Goal: Information Seeking & Learning: Check status

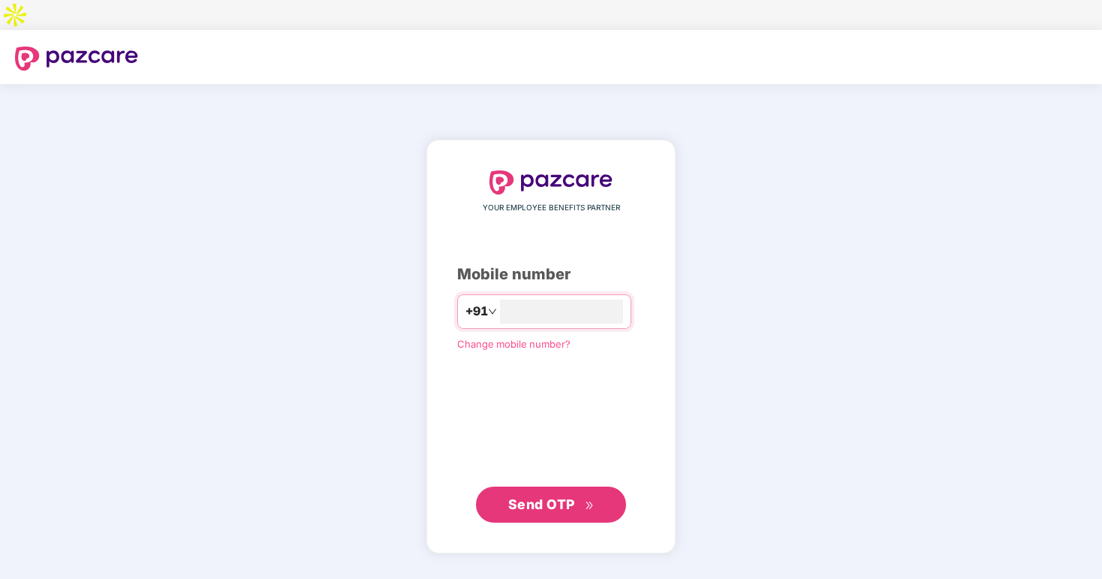
type input "**********"
click at [559, 496] on span "Send OTP" at bounding box center [541, 504] width 67 height 16
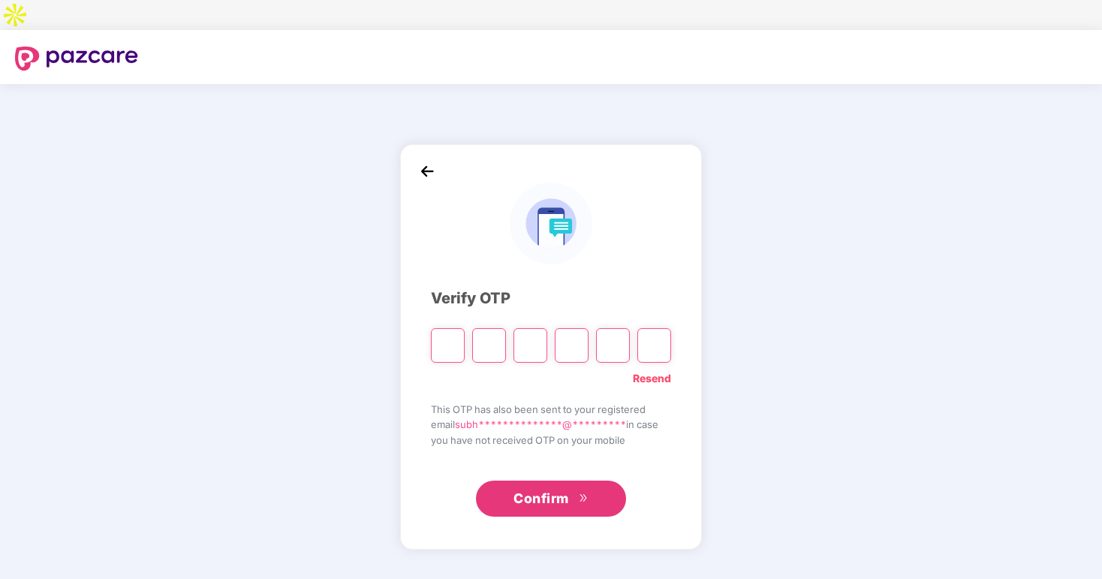
type input "*"
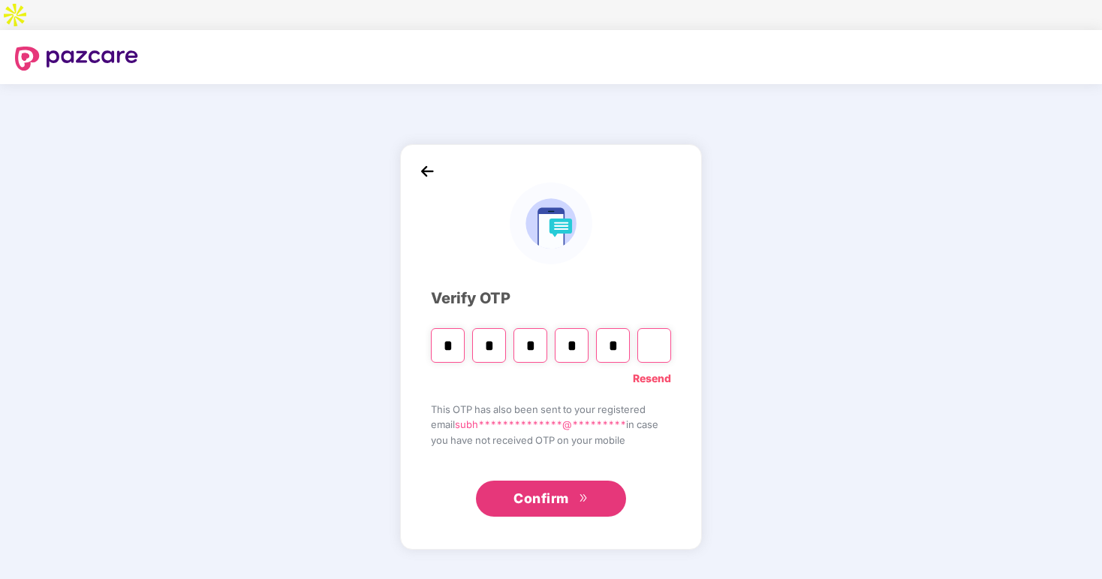
type input "*"
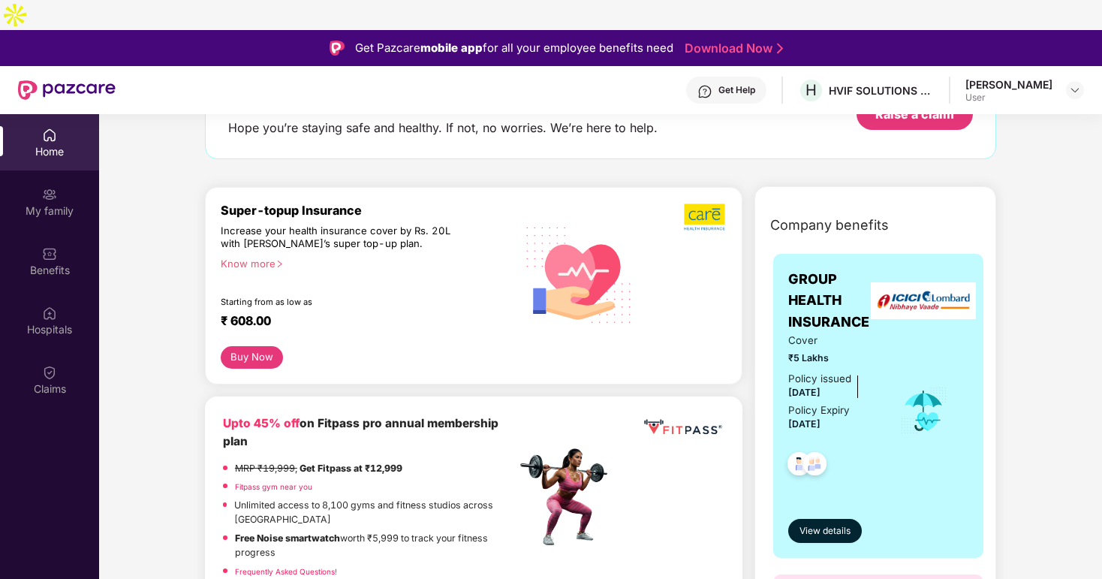
scroll to position [119, 0]
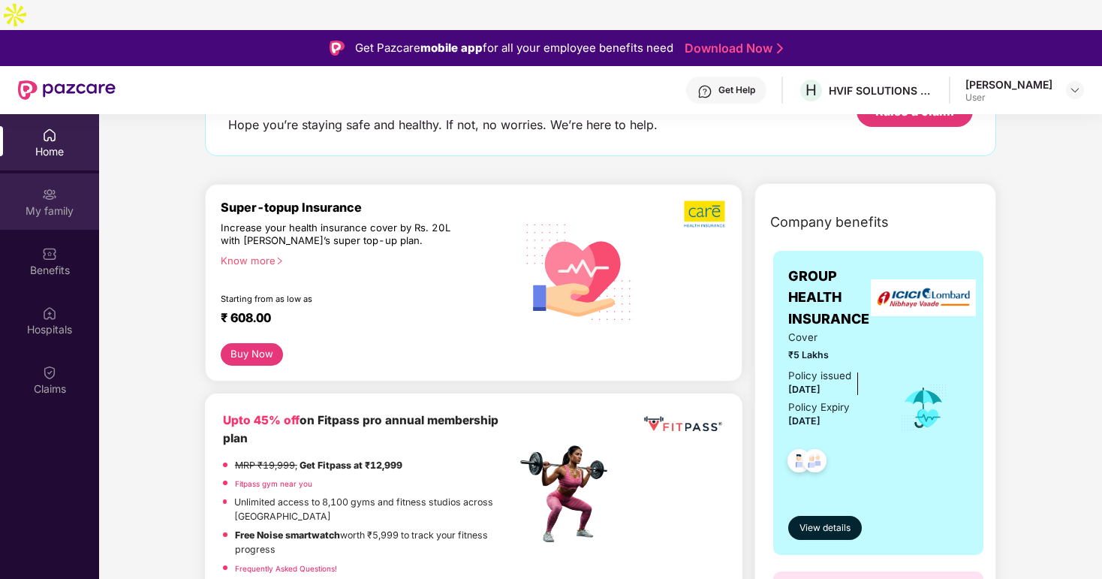
click at [44, 203] on div "My family" at bounding box center [49, 210] width 99 height 15
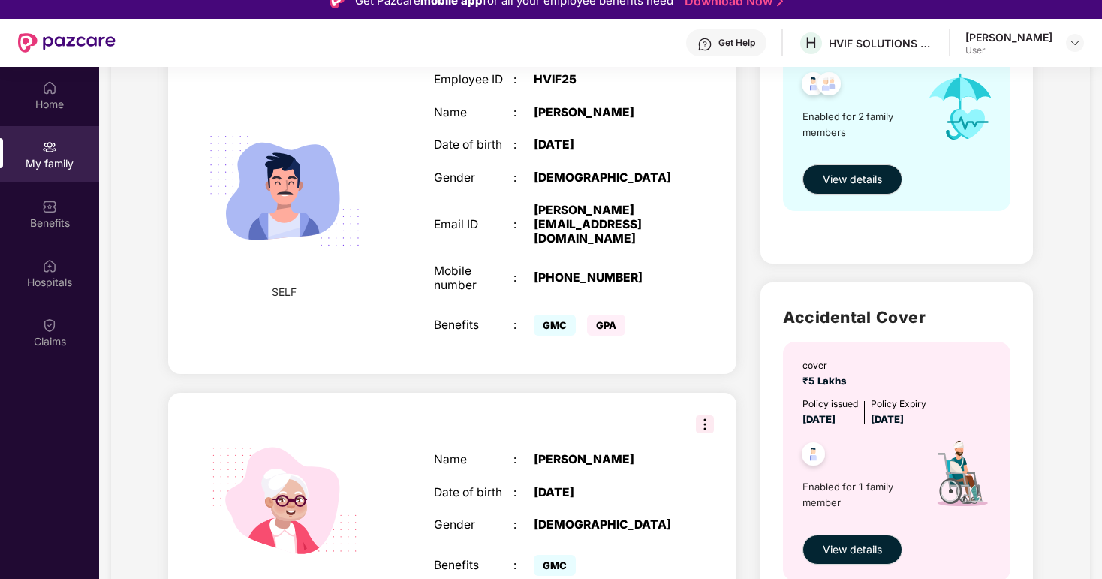
scroll to position [298, 0]
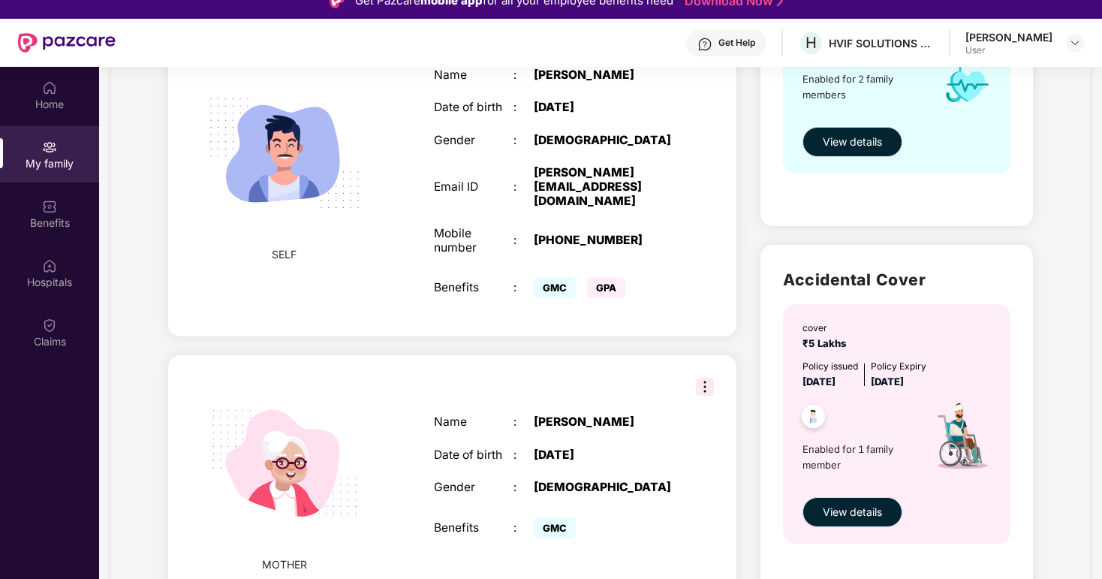
click at [853, 497] on button "View details" at bounding box center [852, 512] width 100 height 30
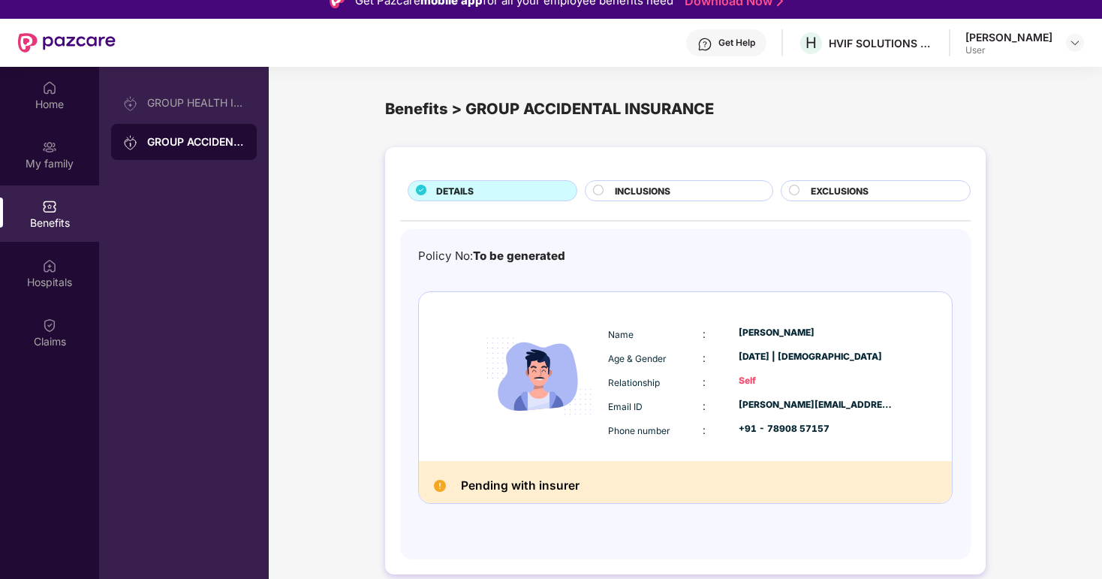
click at [639, 184] on span "INCLUSIONS" at bounding box center [643, 191] width 56 height 14
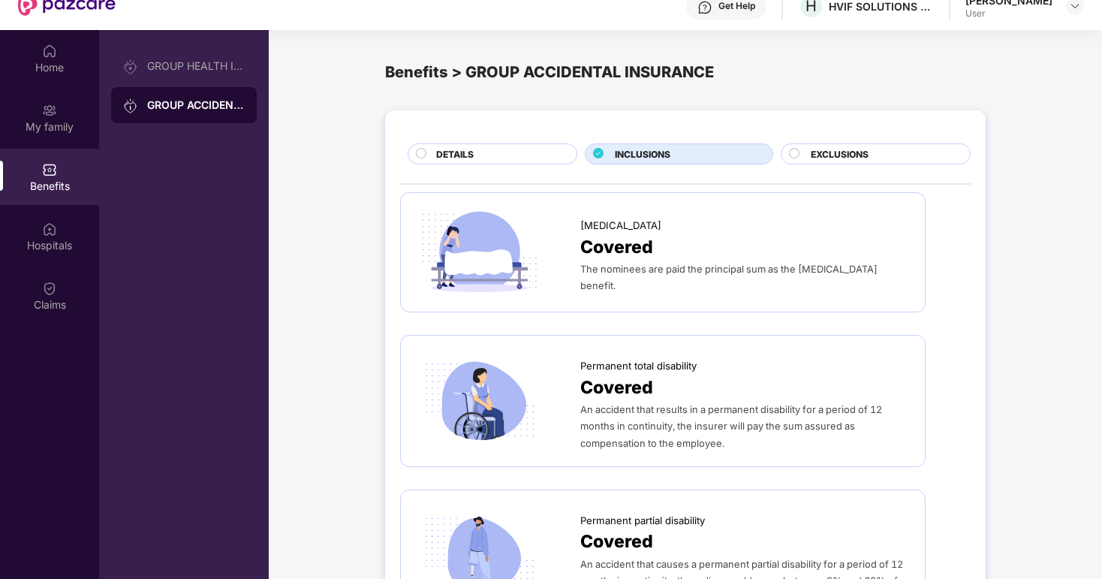
click at [826, 147] on span "EXCLUSIONS" at bounding box center [839, 154] width 58 height 14
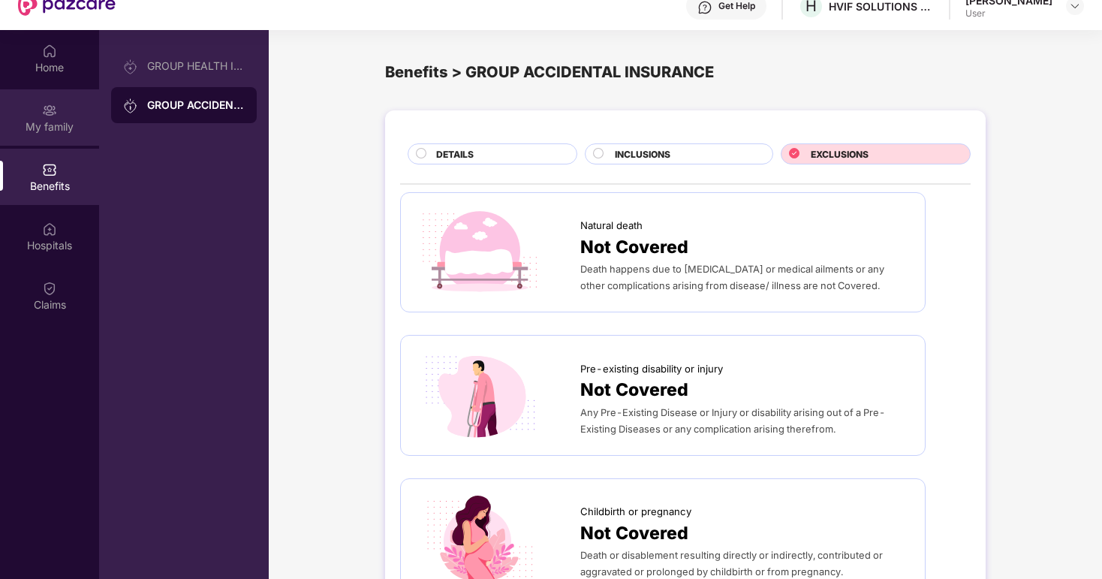
click at [39, 119] on div "My family" at bounding box center [49, 126] width 99 height 15
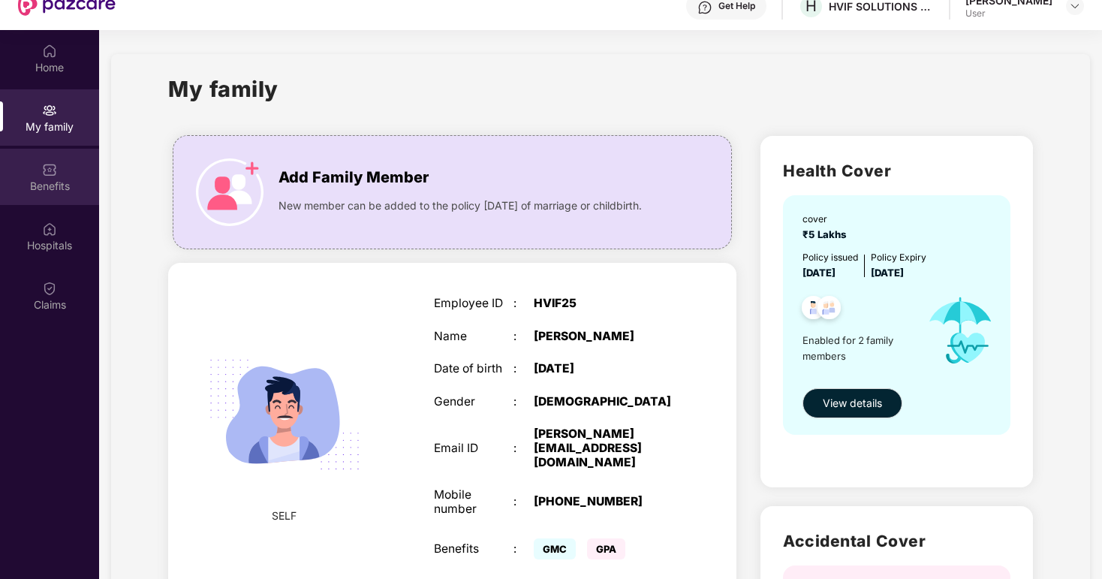
click at [49, 162] on img at bounding box center [49, 169] width 15 height 15
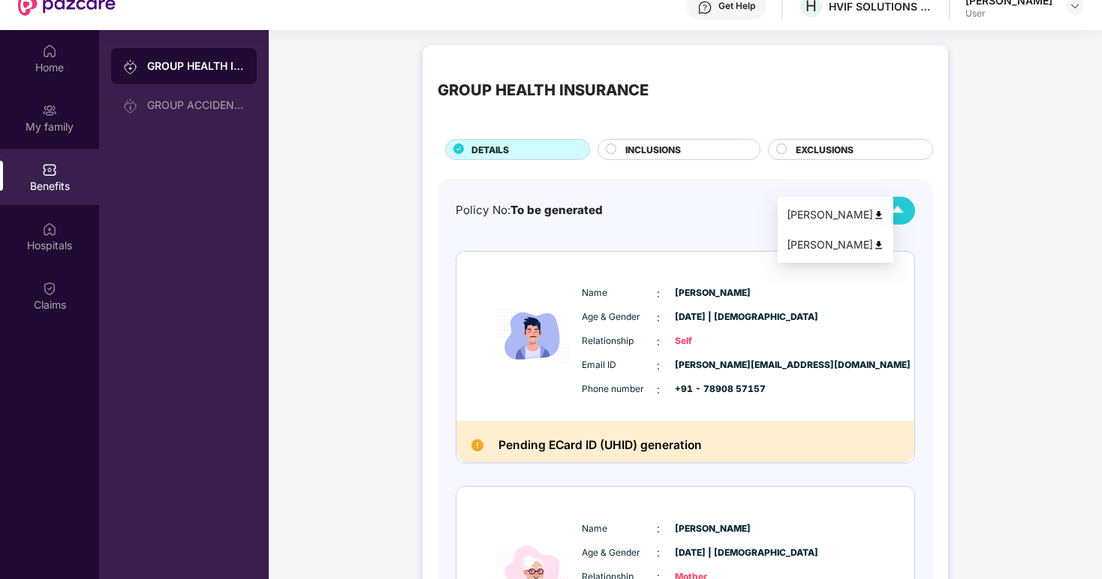
click at [834, 203] on span "Health Card" at bounding box center [845, 211] width 56 height 16
click at [683, 197] on div "Policy No: To be generated Health Card" at bounding box center [685, 211] width 459 height 28
click at [660, 143] on span "INCLUSIONS" at bounding box center [653, 150] width 56 height 14
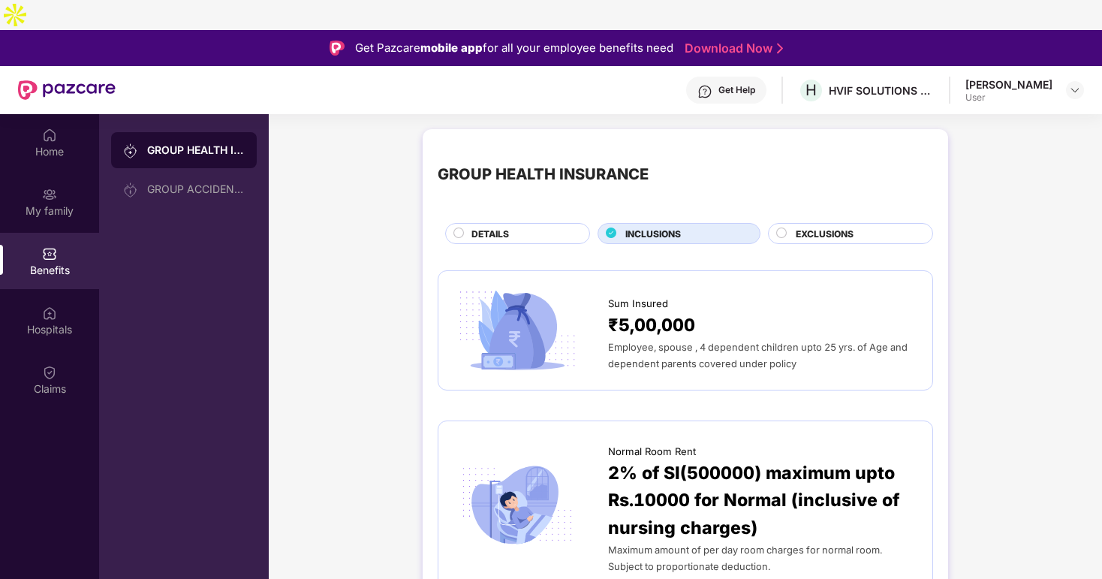
click at [519, 227] on div "DETAILS" at bounding box center [523, 235] width 118 height 17
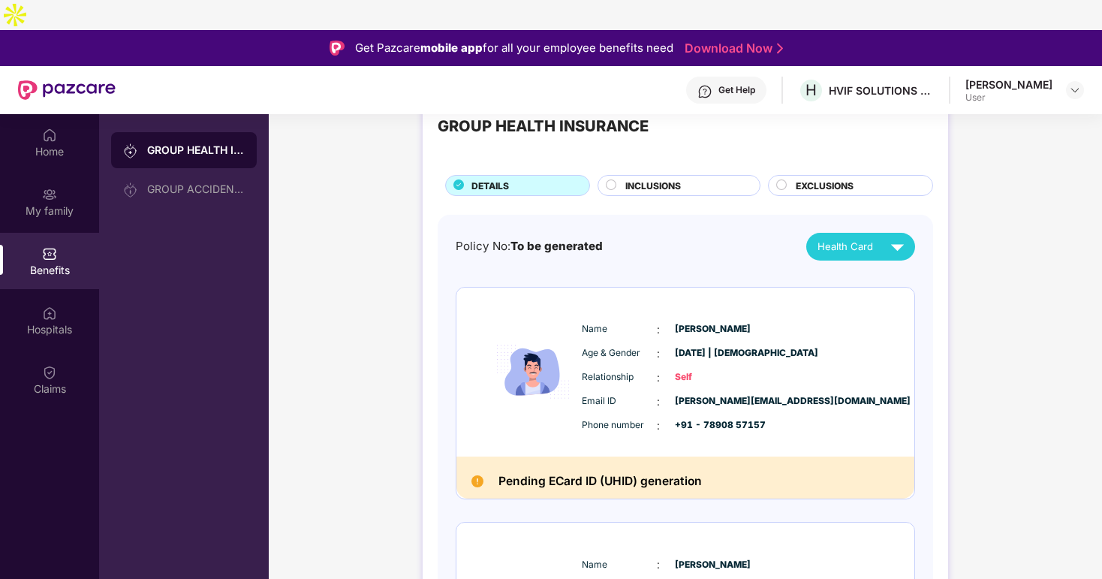
scroll to position [50, 0]
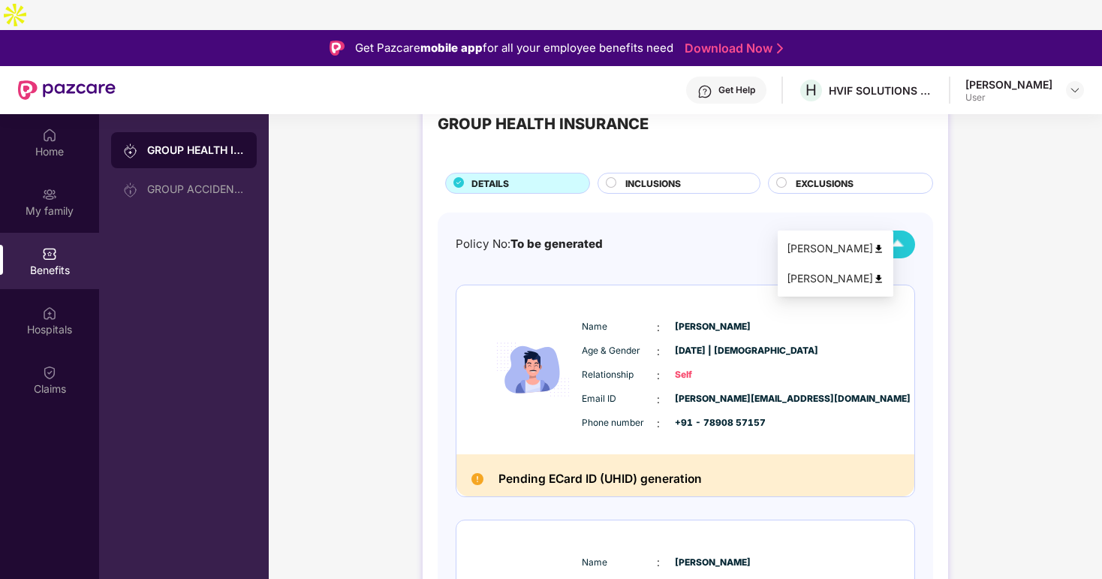
click at [858, 236] on span "Health Card" at bounding box center [845, 244] width 56 height 16
click at [343, 359] on div "GROUP HEALTH INSURANCE DETAILS INCLUSIONS EXCLUSIONS Policy No: To be generated…" at bounding box center [685, 448] width 833 height 754
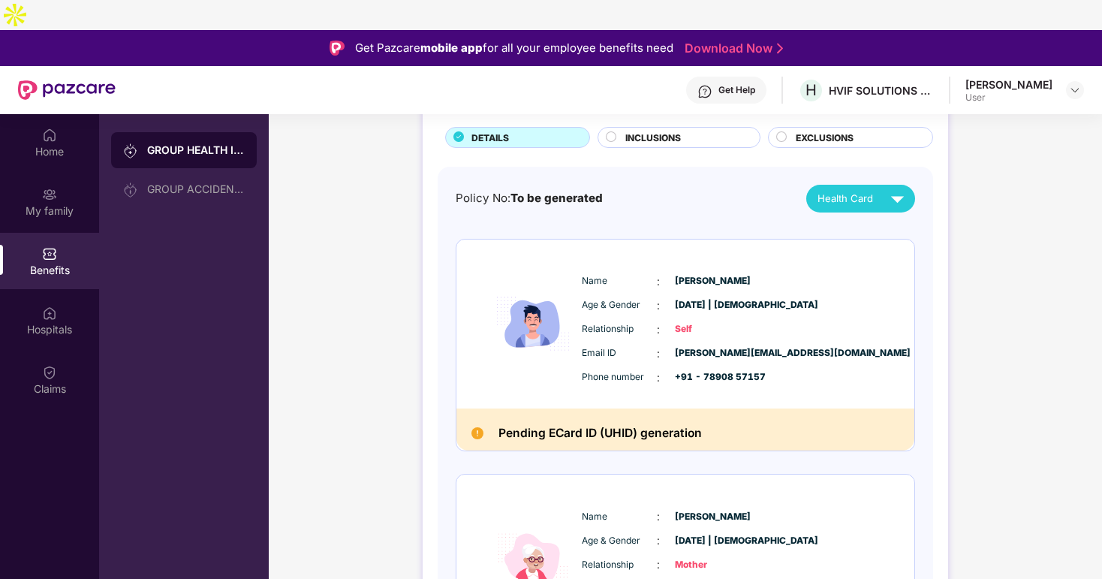
scroll to position [101, 0]
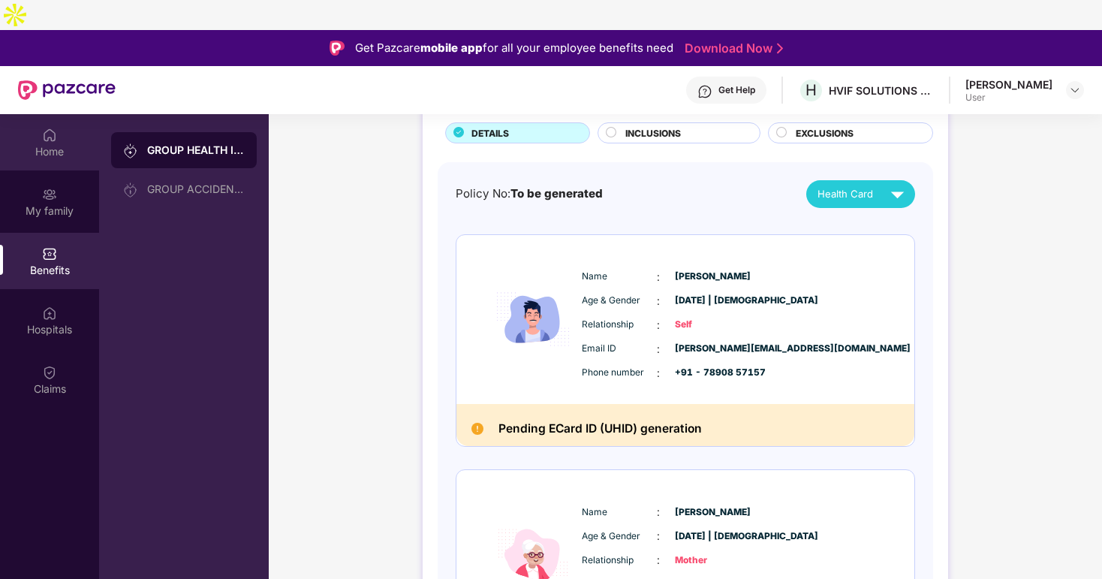
click at [50, 144] on div "Home" at bounding box center [49, 151] width 99 height 15
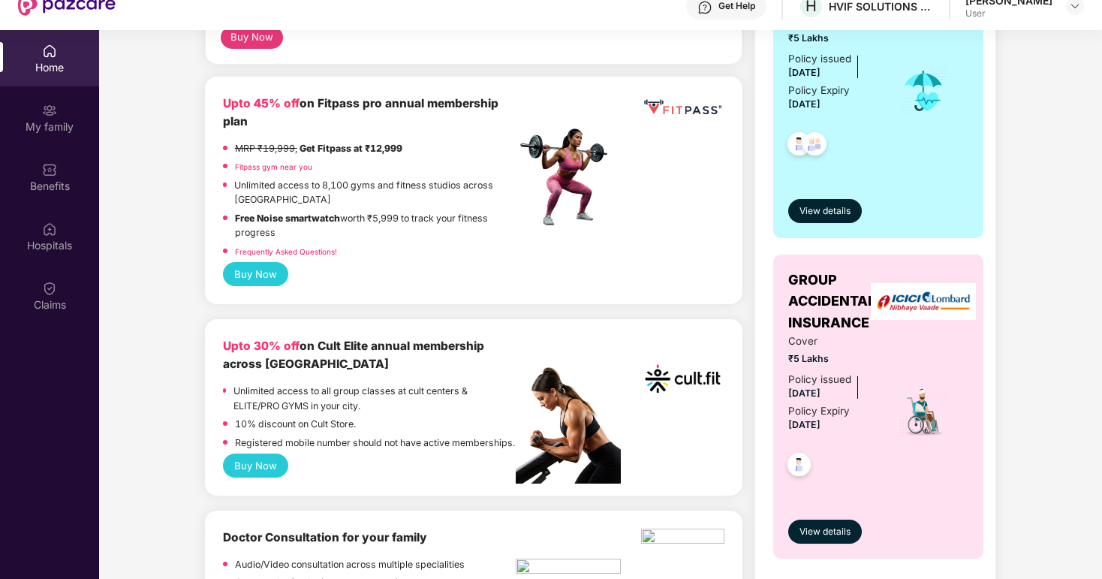
scroll to position [350, 0]
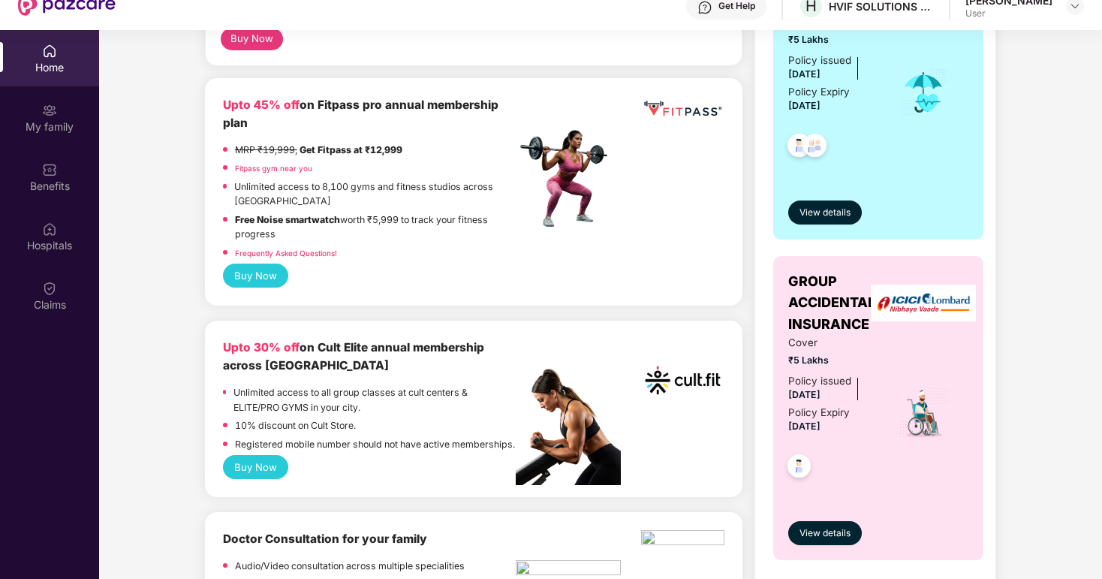
click at [275, 164] on link "Fitpass gym near you" at bounding box center [273, 168] width 77 height 9
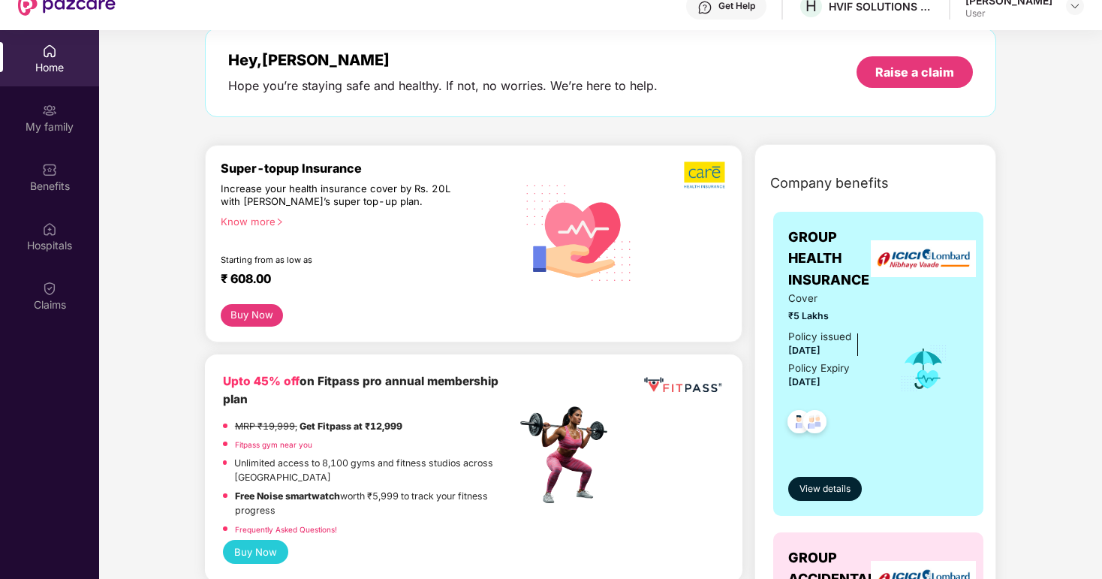
scroll to position [97, 0]
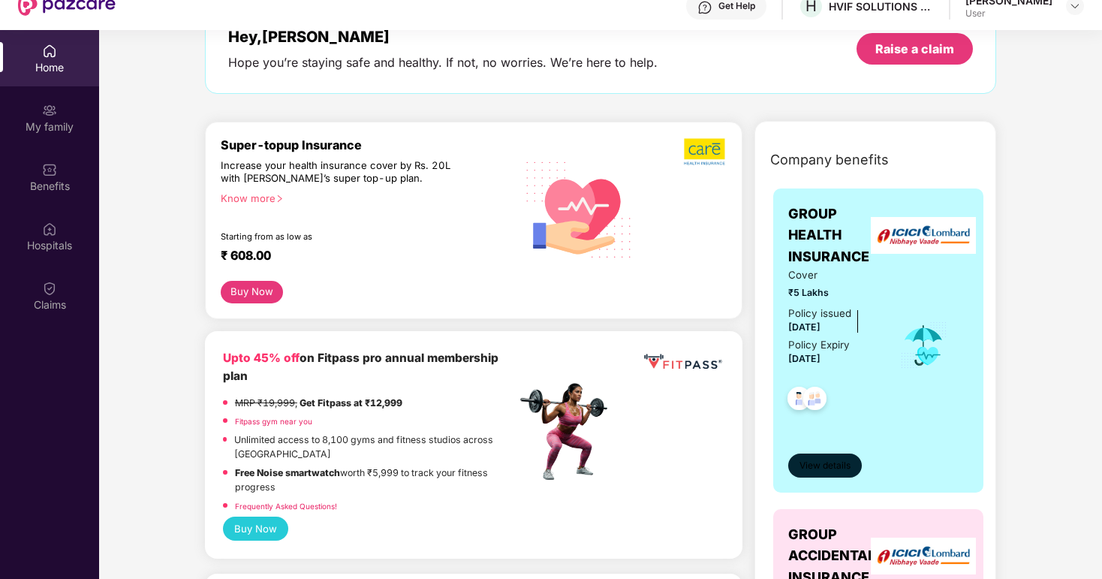
click at [831, 453] on button "View details" at bounding box center [825, 465] width 74 height 24
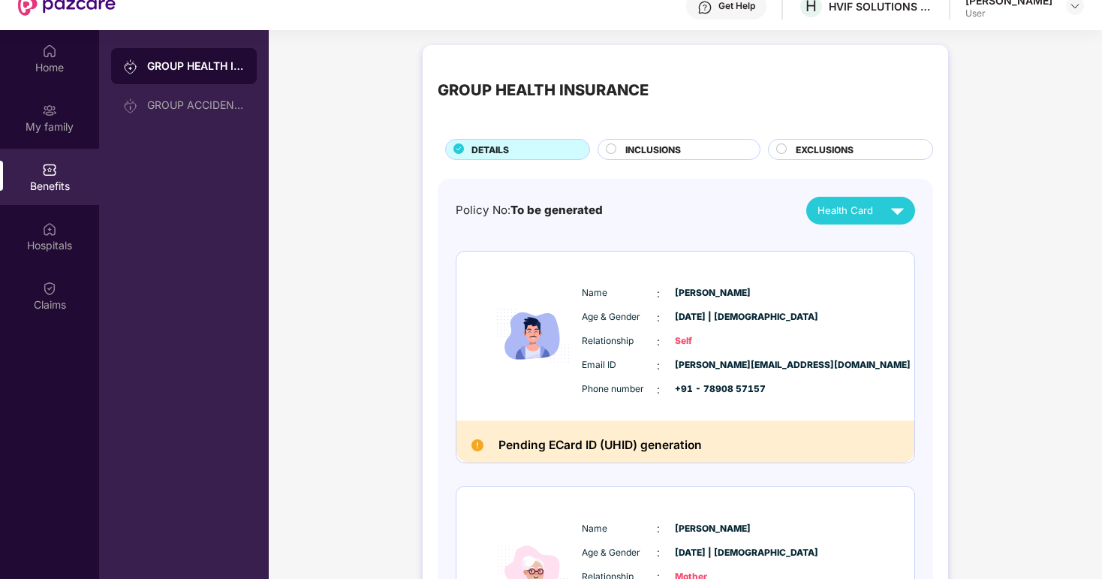
click at [579, 435] on h2 "Pending ECard ID (UHID) generation" at bounding box center [599, 445] width 203 height 20
click at [834, 203] on span "Health Card" at bounding box center [845, 211] width 56 height 16
click at [829, 209] on div "[PERSON_NAME]" at bounding box center [835, 214] width 98 height 17
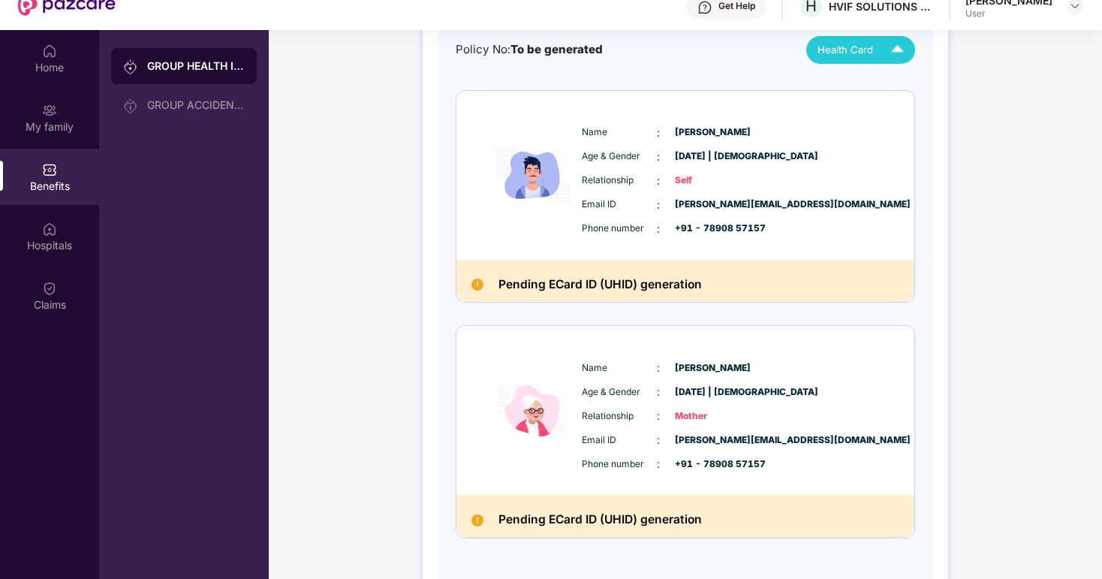
scroll to position [183, 0]
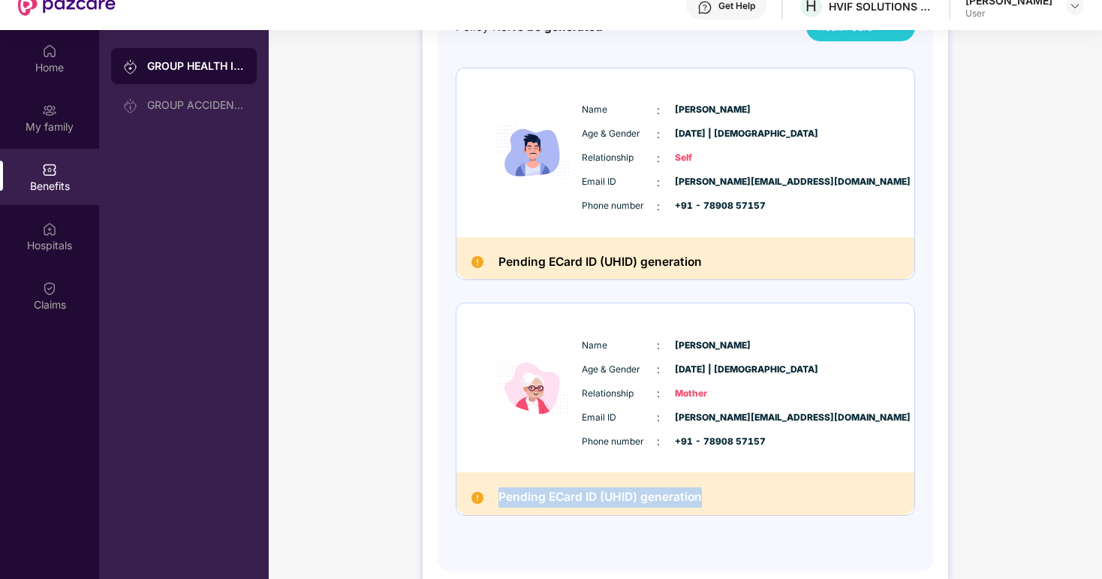
drag, startPoint x: 710, startPoint y: 471, endPoint x: 490, endPoint y: 471, distance: 219.9
click at [490, 472] on div "Pending ECard ID (UHID) generation" at bounding box center [685, 493] width 458 height 43
copy h2 "Pending ECard ID (UHID) generation"
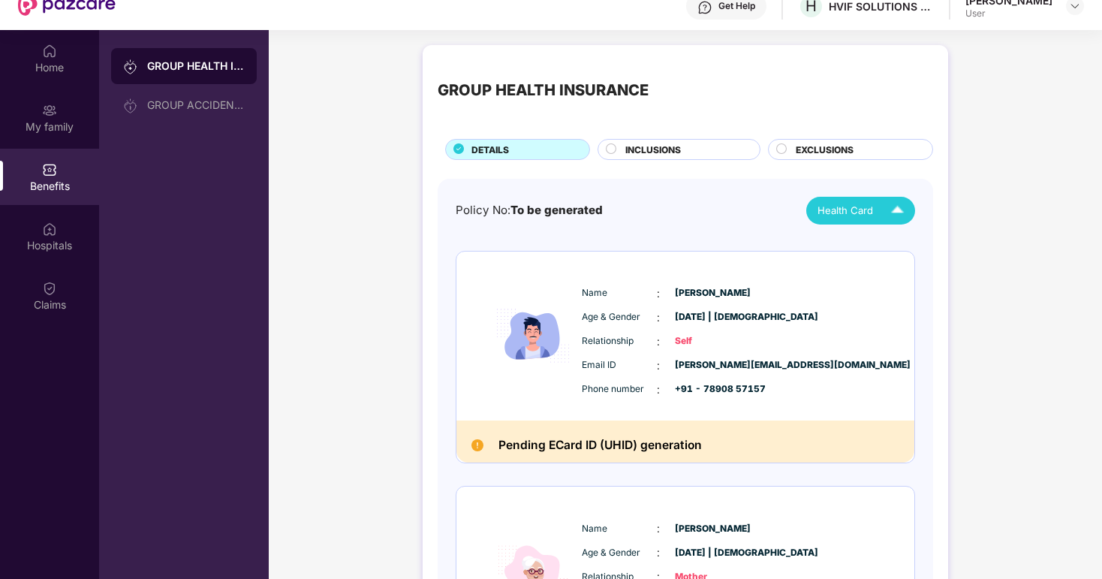
click at [614, 143] on icon at bounding box center [611, 148] width 11 height 11
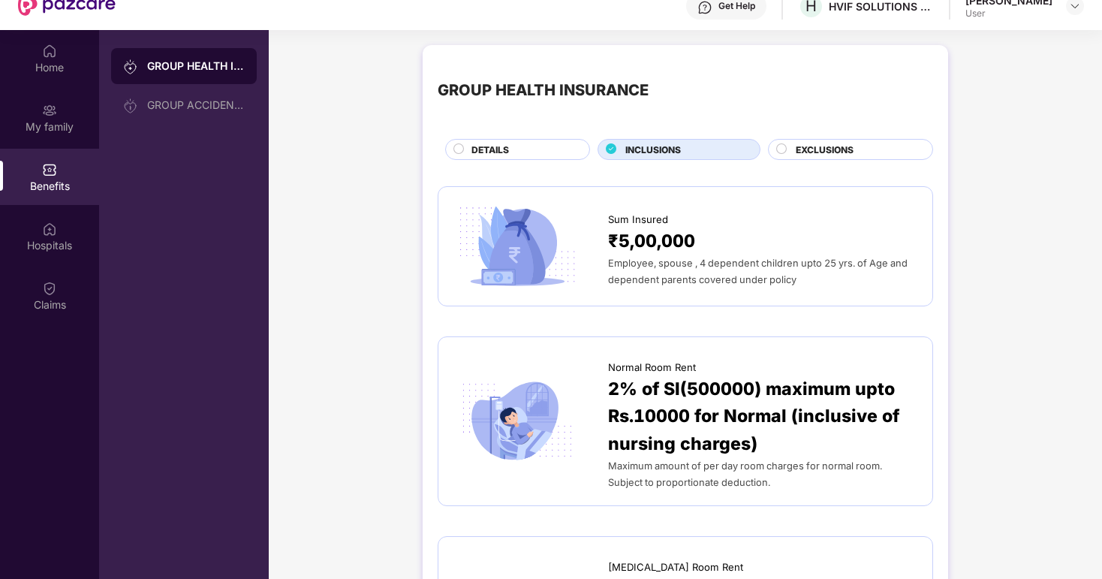
click at [468, 143] on div "DETAILS" at bounding box center [523, 151] width 118 height 17
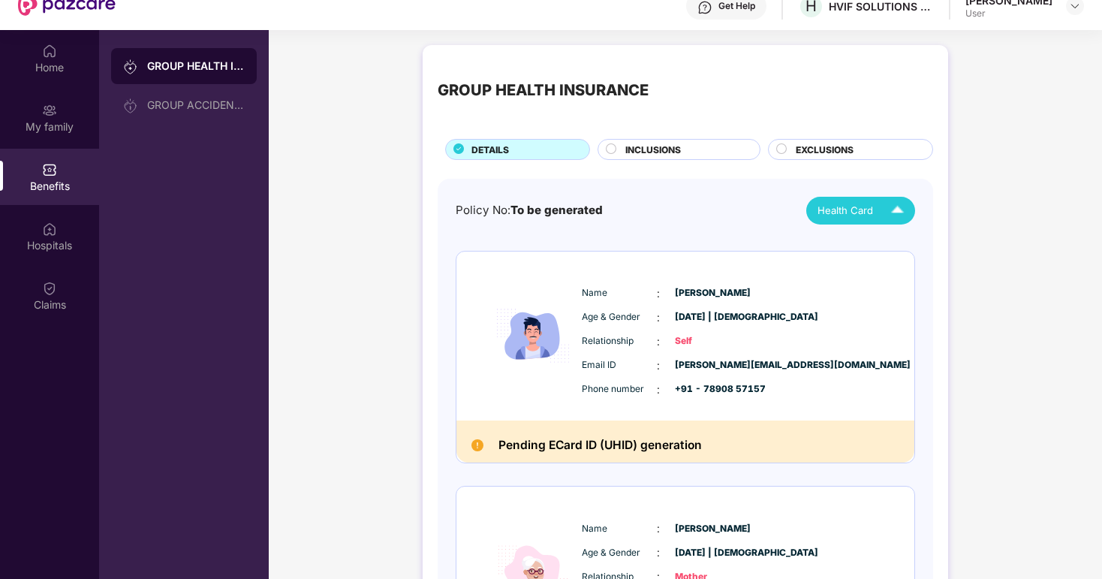
click at [853, 203] on span "Health Card" at bounding box center [845, 211] width 56 height 16
click at [459, 251] on div "Name : Subha Bhattacharya Age & Gender : 06 Sept 1999 | Male Relationship : Sel…" at bounding box center [685, 335] width 458 height 169
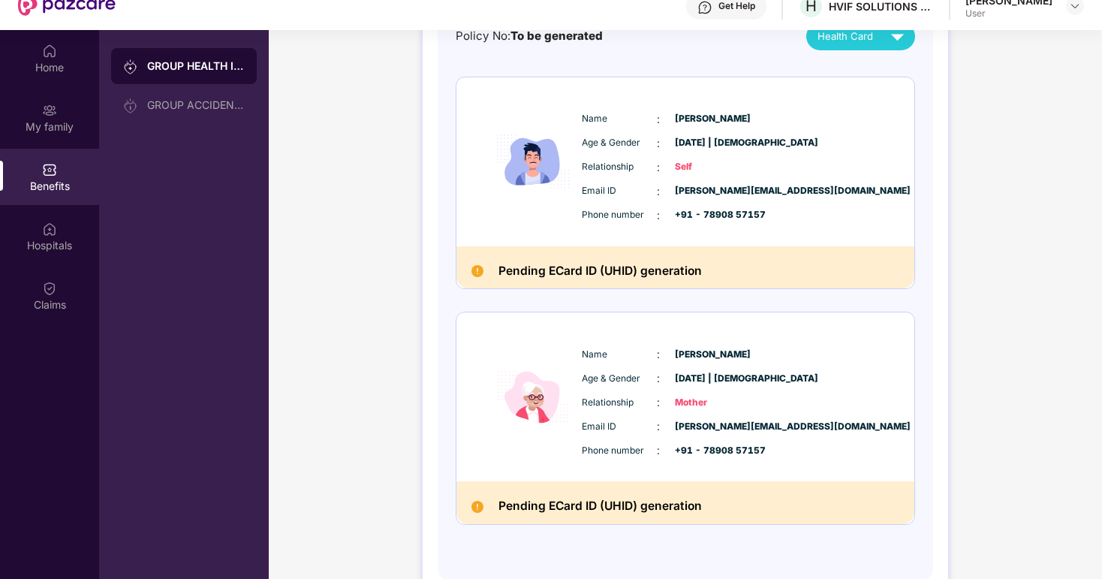
scroll to position [153, 0]
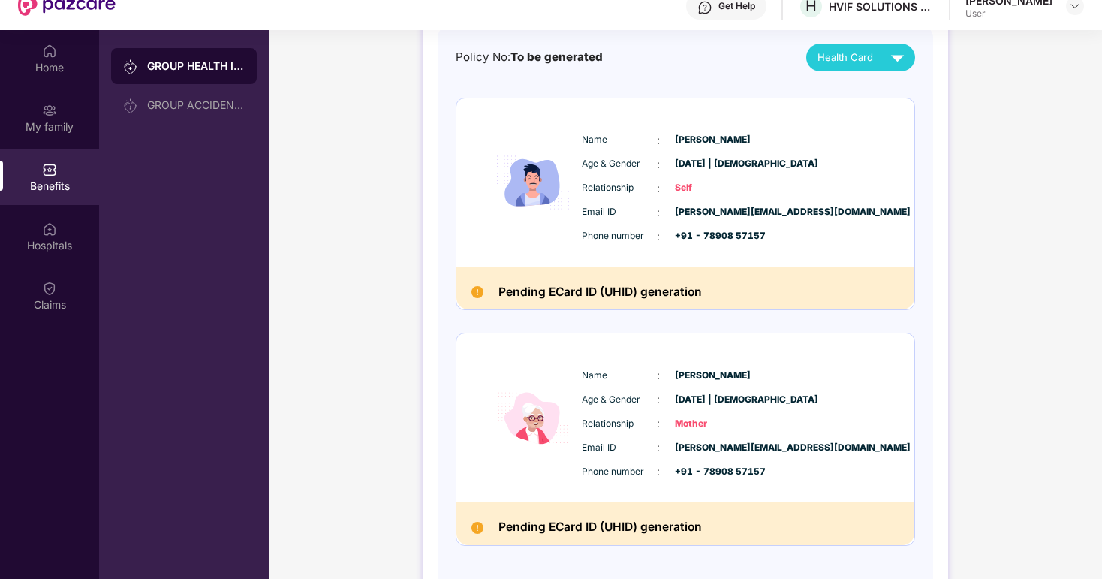
click at [688, 441] on span "[PERSON_NAME][EMAIL_ADDRESS][DOMAIN_NAME]" at bounding box center [712, 448] width 75 height 14
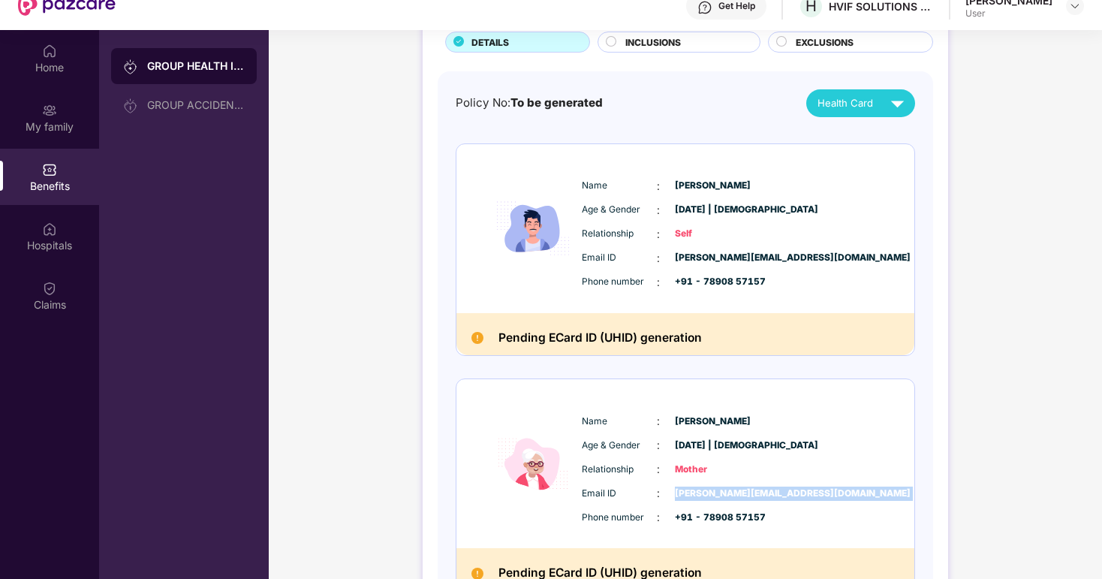
scroll to position [92, 0]
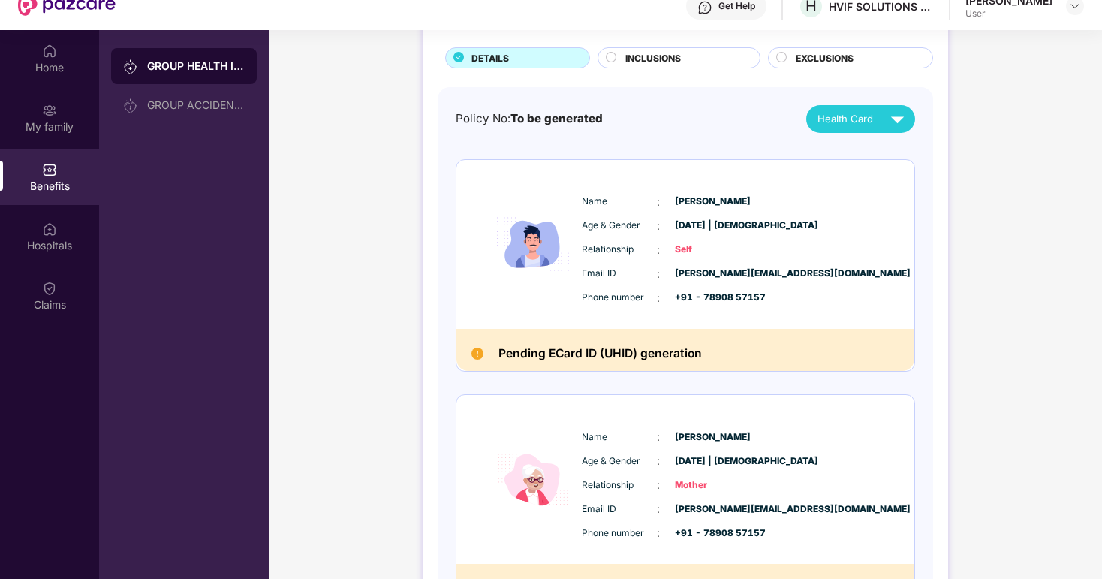
click at [703, 266] on span "[PERSON_NAME][EMAIL_ADDRESS][DOMAIN_NAME]" at bounding box center [712, 273] width 75 height 14
click at [805, 266] on div "Email ID : subha.bhattacharya@gmail.com Phone number : +91 - 78908 57157" at bounding box center [730, 286] width 305 height 41
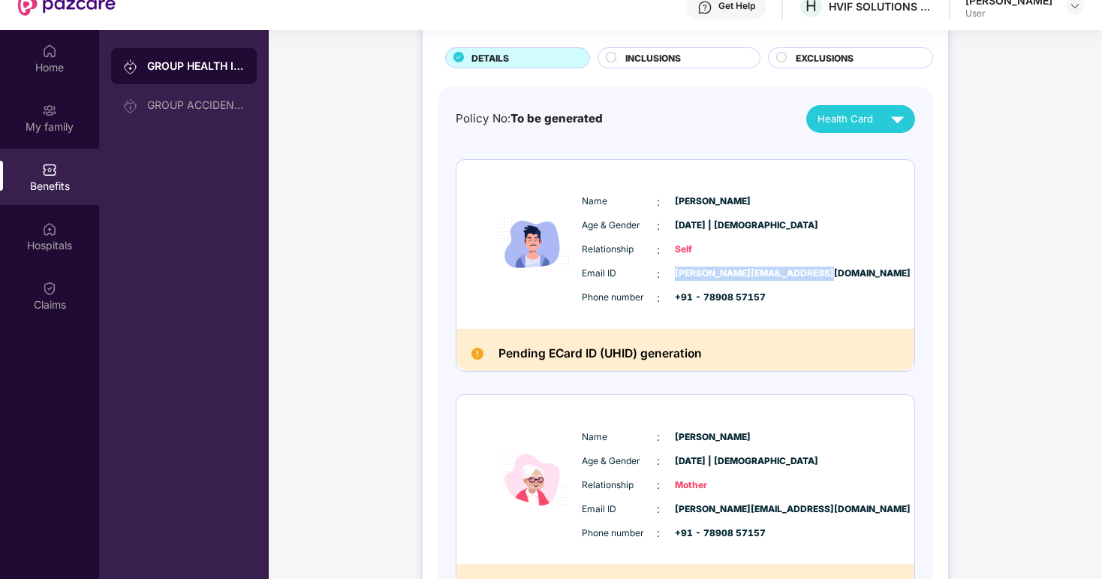
drag, startPoint x: 819, startPoint y: 245, endPoint x: 666, endPoint y: 236, distance: 152.6
click at [666, 266] on div "Email ID : subha.bhattacharya@gmail.com" at bounding box center [731, 274] width 298 height 17
click at [675, 266] on span "[PERSON_NAME][EMAIL_ADDRESS][DOMAIN_NAME]" at bounding box center [712, 273] width 75 height 14
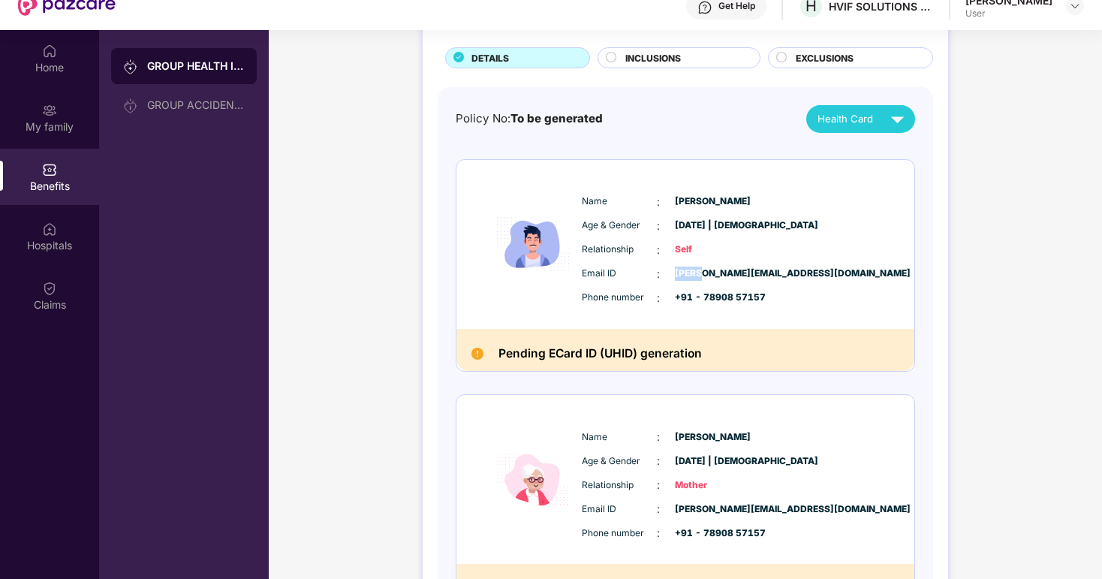
click at [675, 266] on span "[PERSON_NAME][EMAIL_ADDRESS][DOMAIN_NAME]" at bounding box center [712, 273] width 75 height 14
click at [681, 242] on span "Self" at bounding box center [712, 249] width 75 height 14
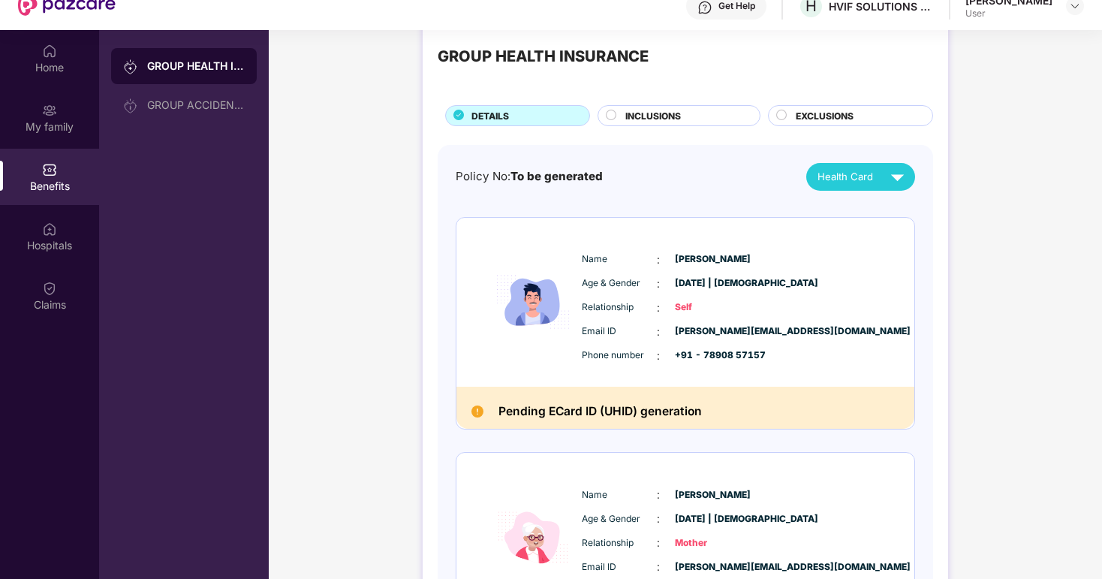
scroll to position [0, 0]
